Goal: Task Accomplishment & Management: Manage account settings

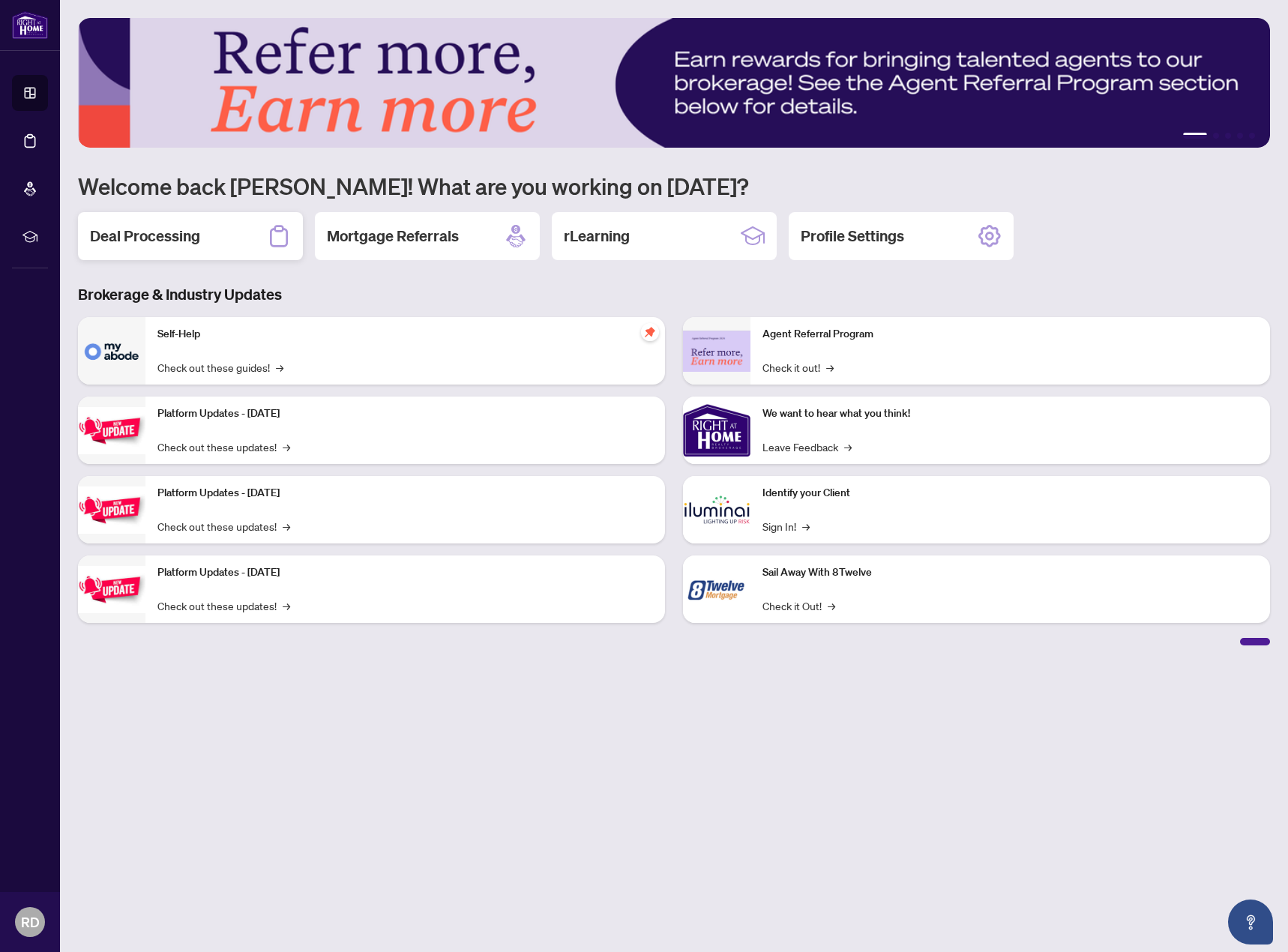
click at [218, 235] on div "Deal Processing" at bounding box center [191, 236] width 225 height 48
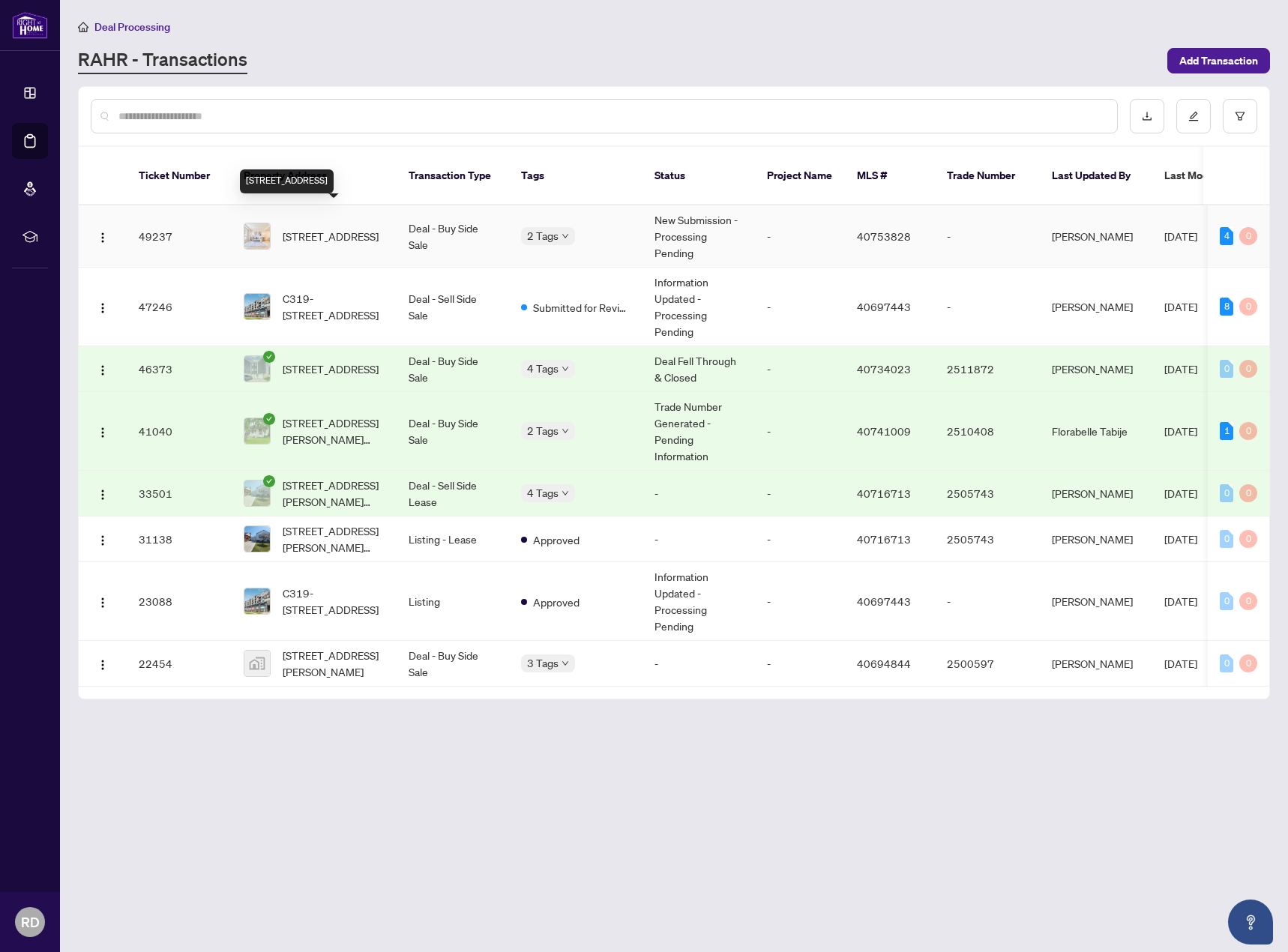
click at [355, 228] on span "[STREET_ADDRESS]" at bounding box center [331, 236] width 96 height 17
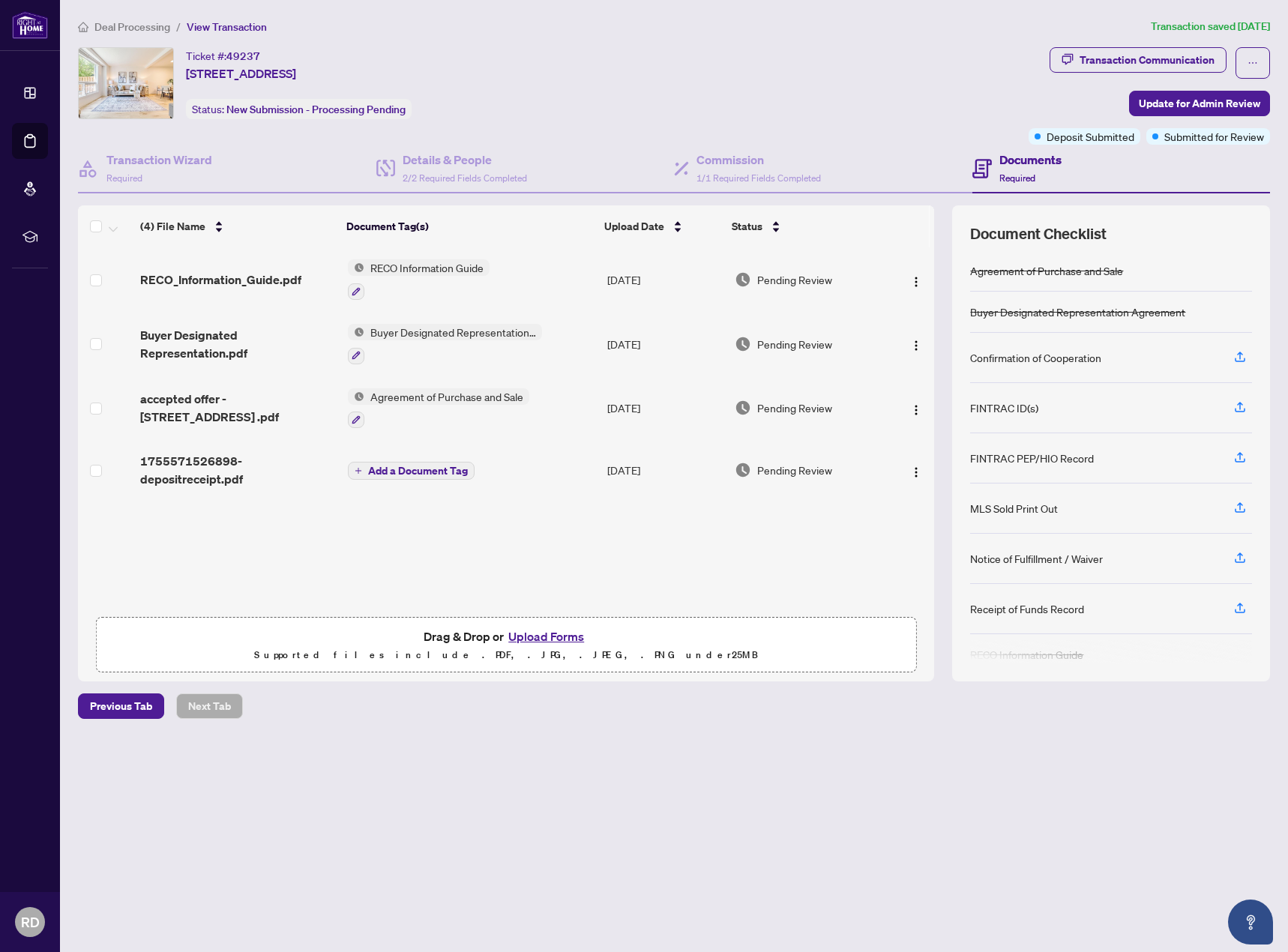
click at [554, 631] on button "Upload Forms" at bounding box center [546, 637] width 84 height 20
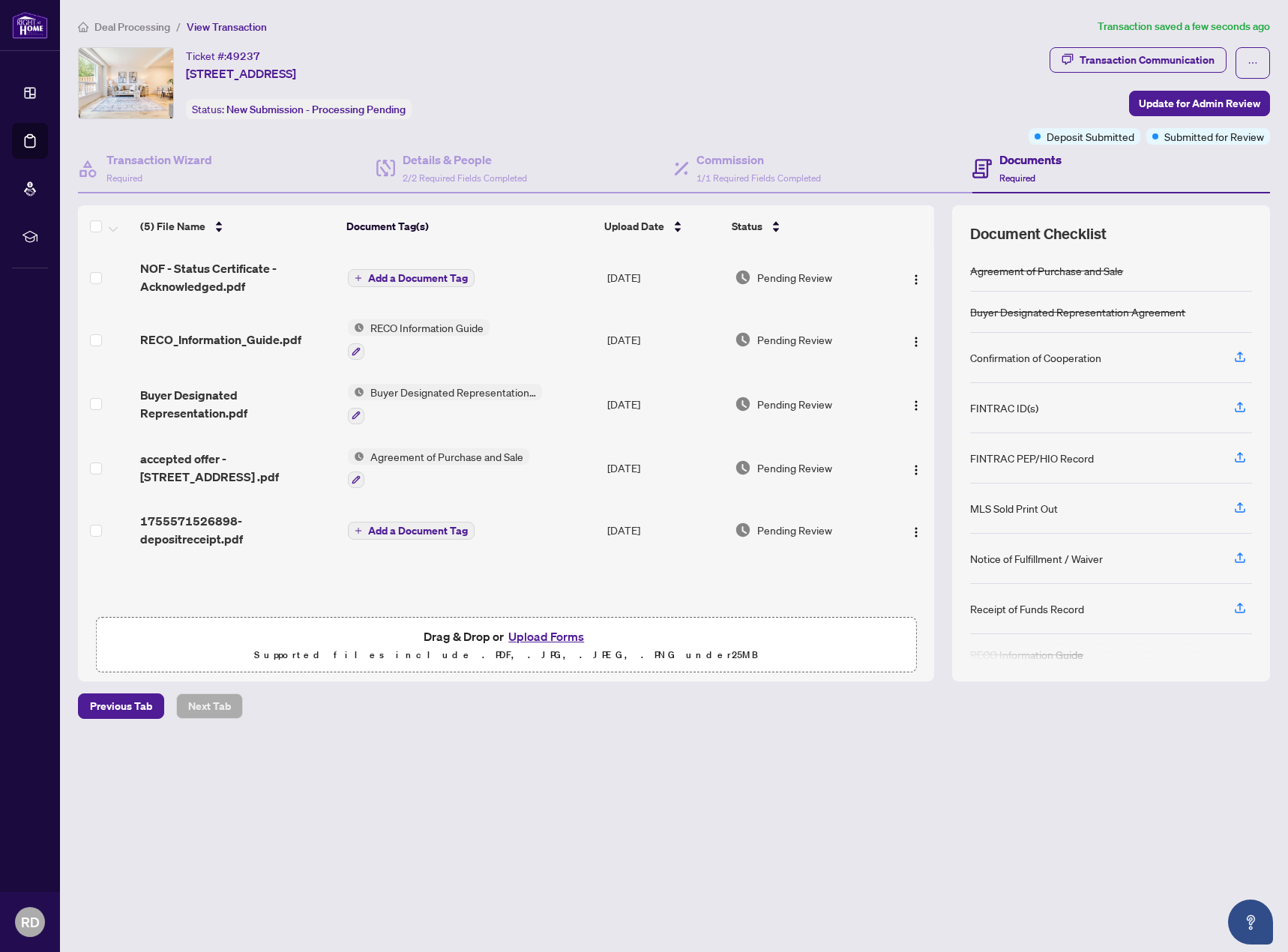
scroll to position [1, 0]
click at [1193, 102] on span "Update for Admin Review" at bounding box center [1200, 103] width 121 height 24
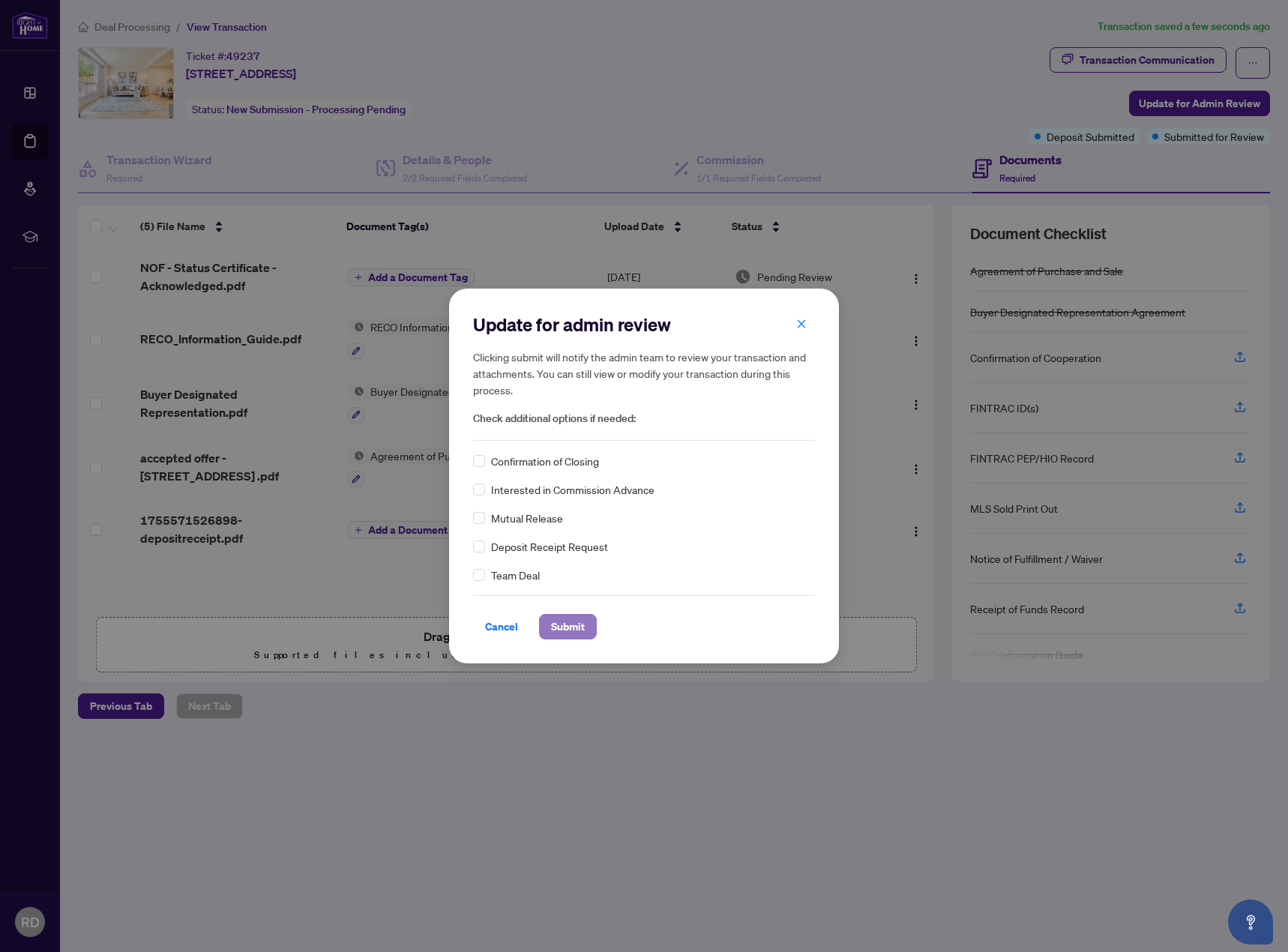
click at [579, 630] on span "Submit" at bounding box center [568, 627] width 33 height 24
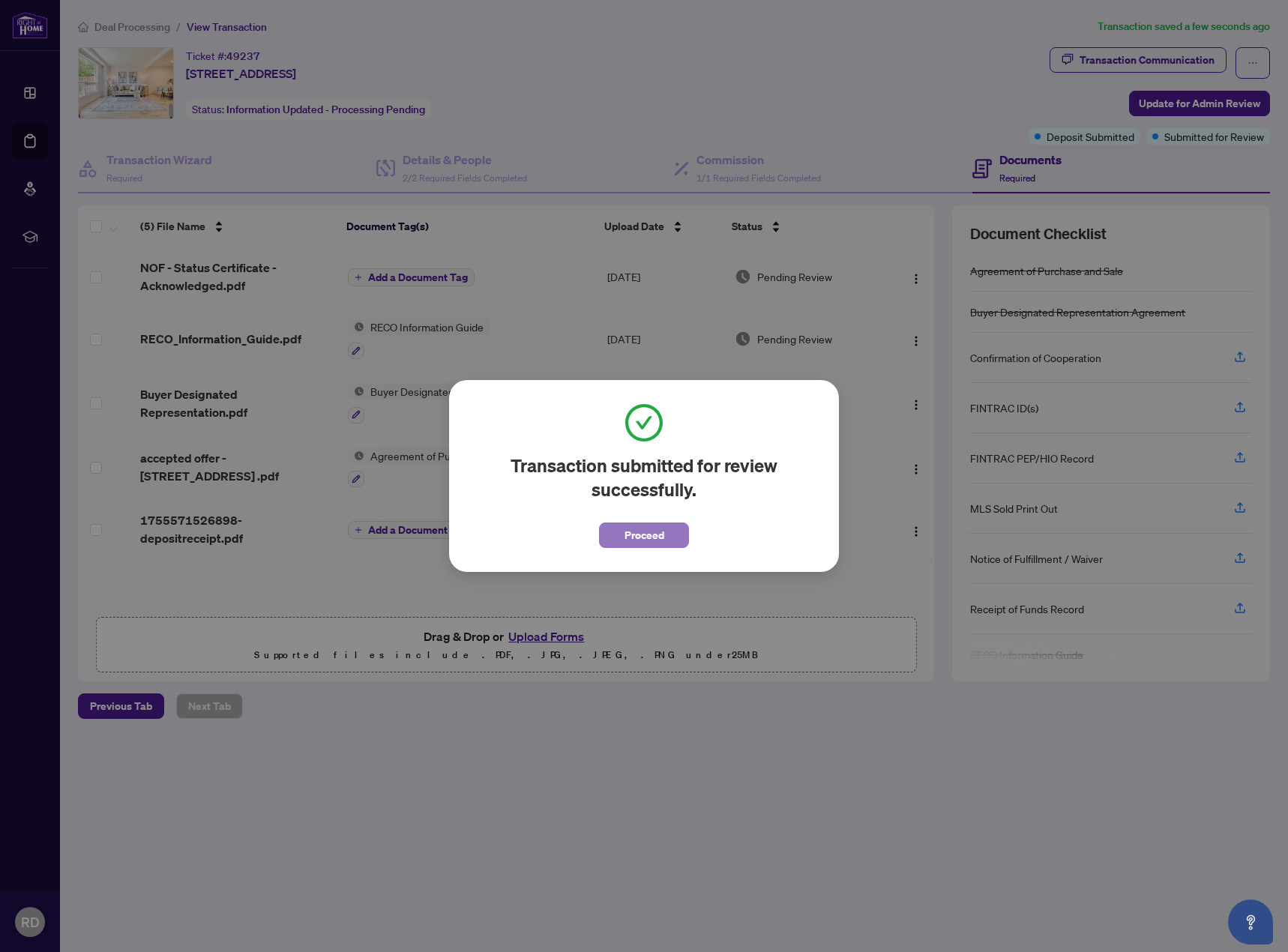
click at [660, 539] on span "Proceed" at bounding box center [644, 535] width 40 height 24
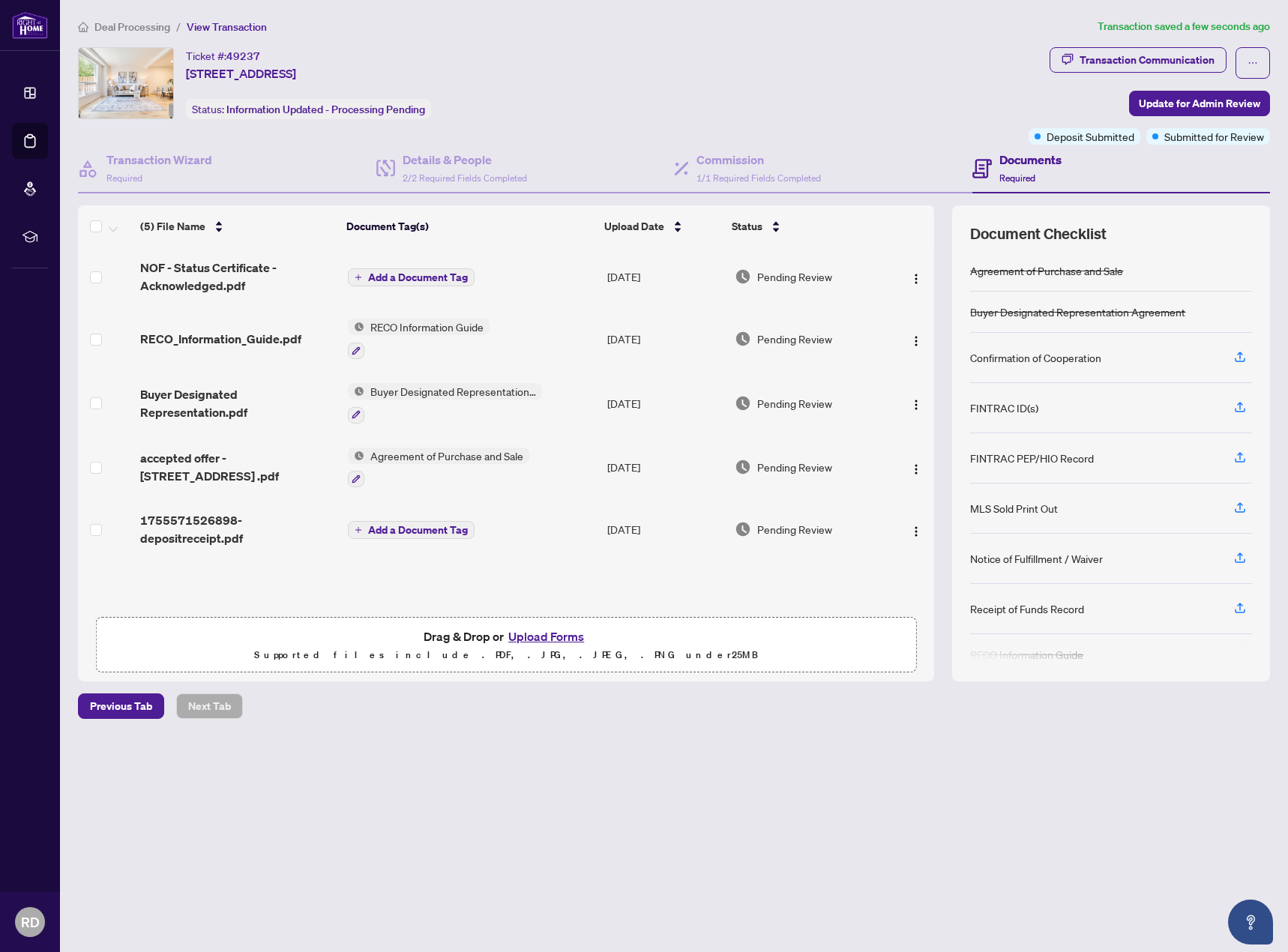
click at [581, 793] on main "Deal Processing / View Transaction Transaction saved a few seconds ago Ticket #…" at bounding box center [674, 476] width 1228 height 952
click at [149, 27] on span "Deal Processing" at bounding box center [131, 27] width 75 height 14
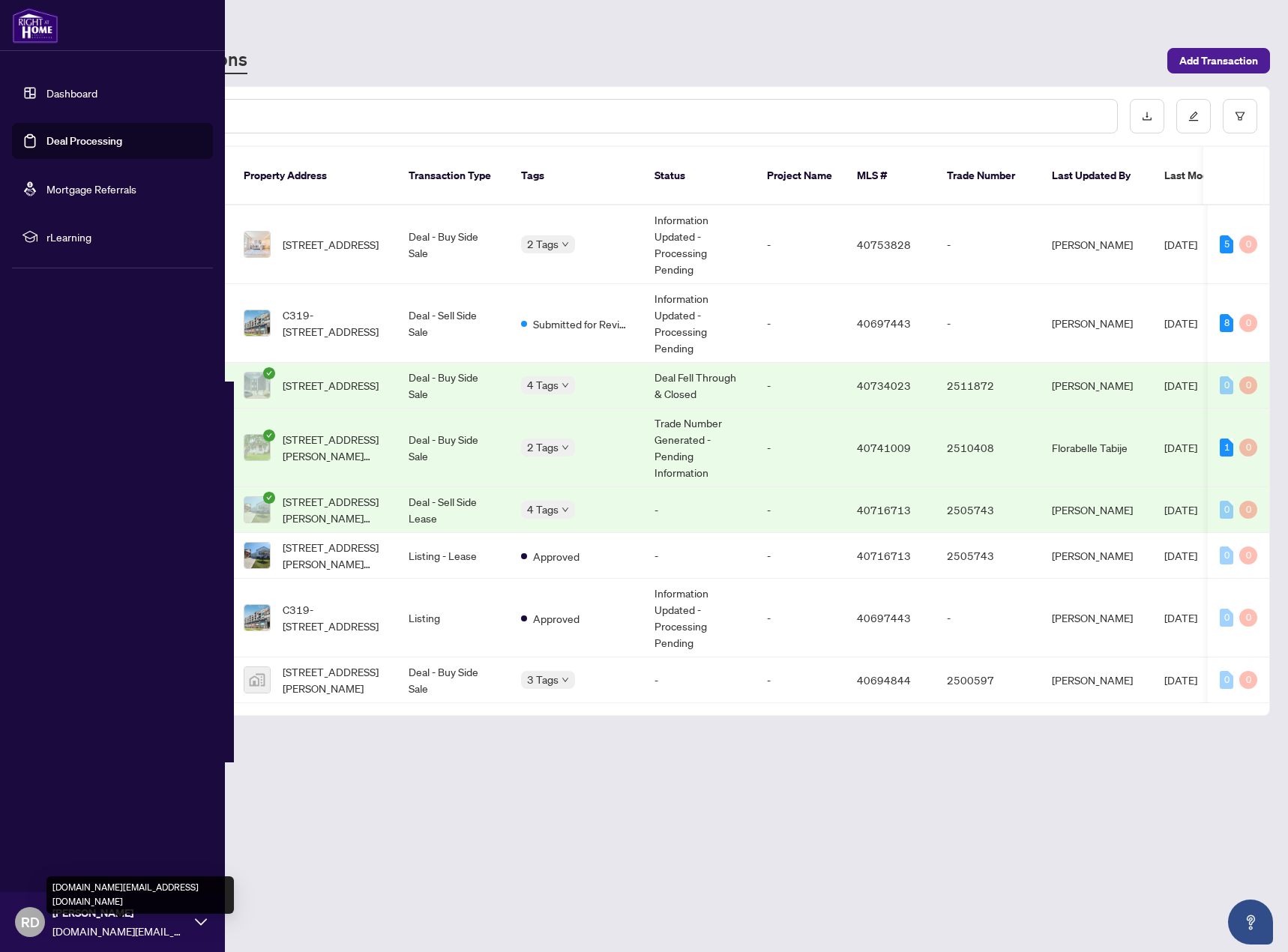
click at [73, 927] on span "[DOMAIN_NAME][EMAIL_ADDRESS][DOMAIN_NAME]" at bounding box center [120, 930] width 135 height 17
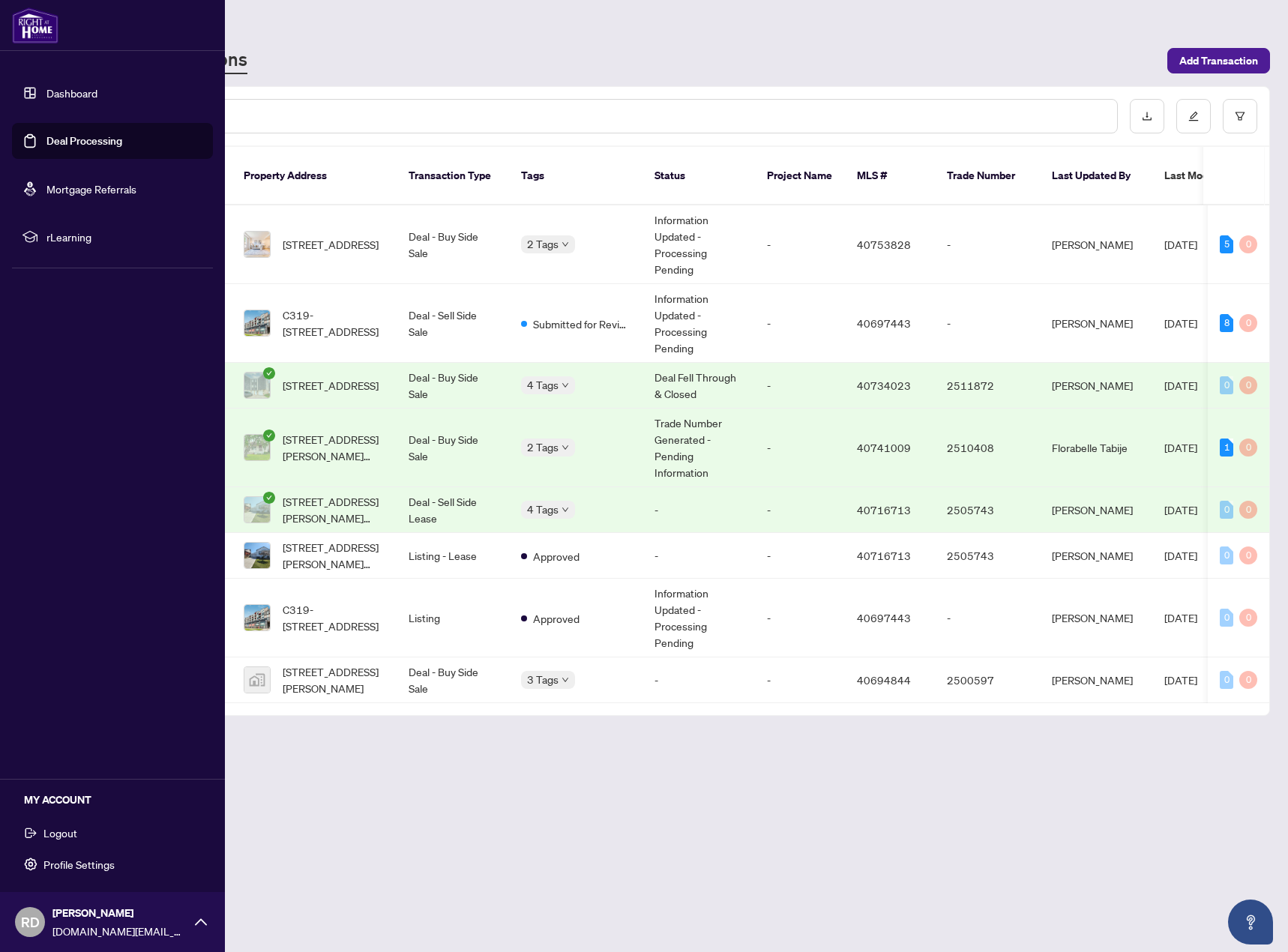
click at [75, 829] on span "Logout" at bounding box center [60, 833] width 33 height 24
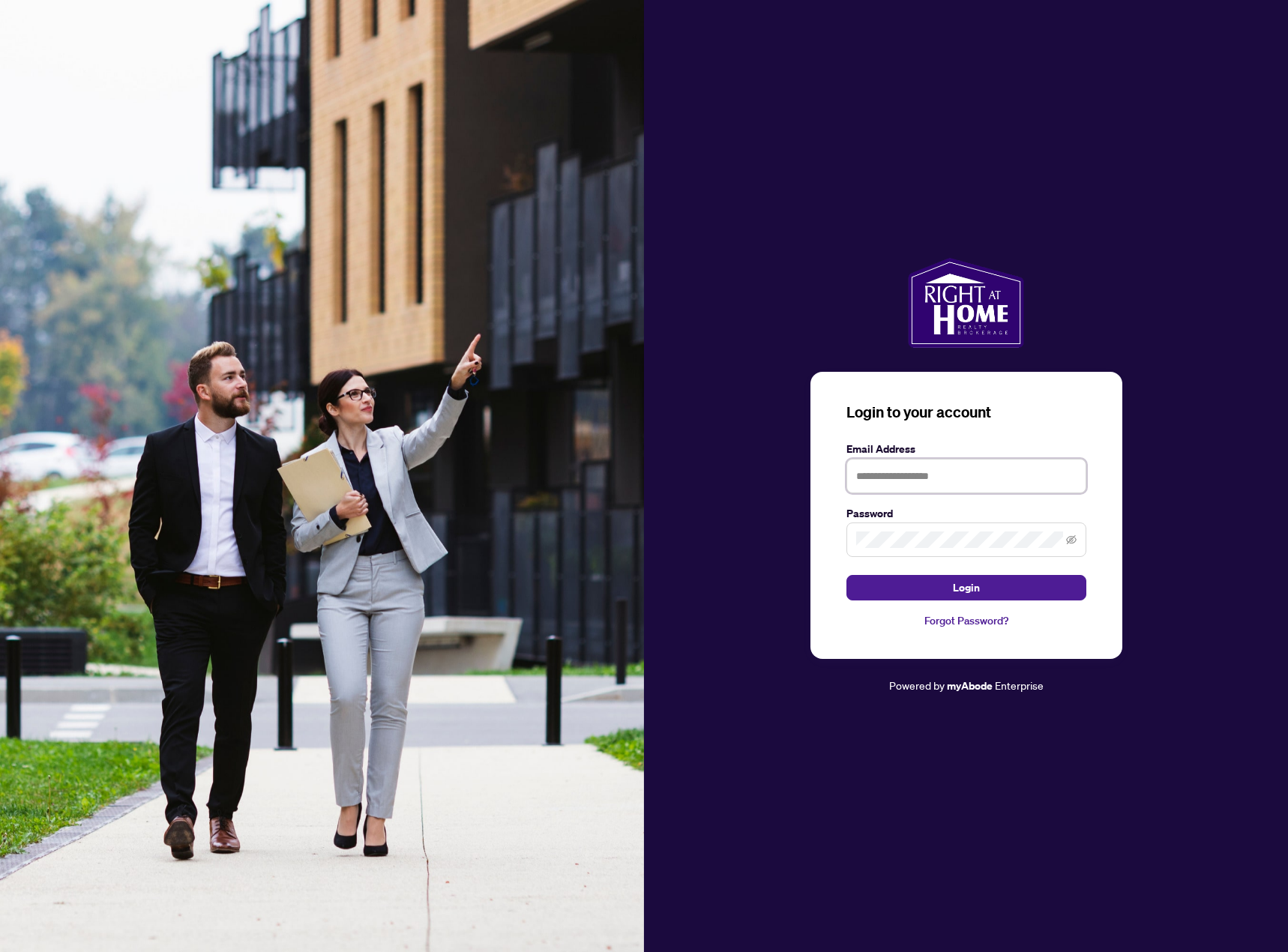
type input "**********"
